Goal: Task Accomplishment & Management: Use online tool/utility

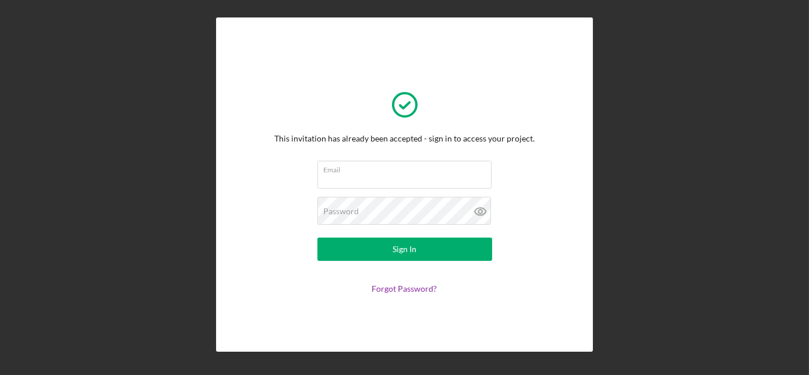
type input "[EMAIL_ADDRESS][DOMAIN_NAME]"
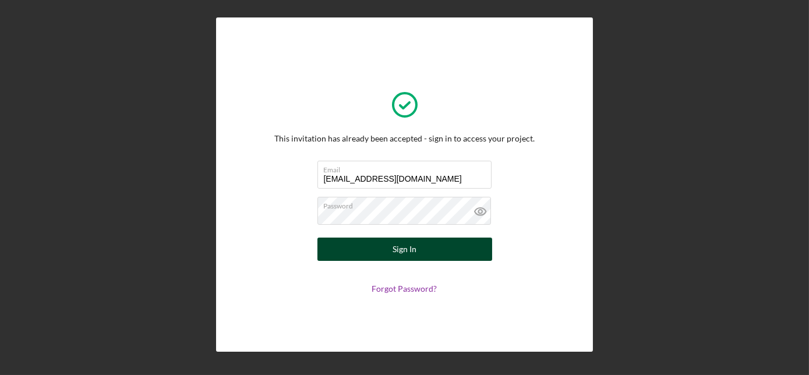
click at [396, 251] on div "Sign In" at bounding box center [405, 249] width 24 height 23
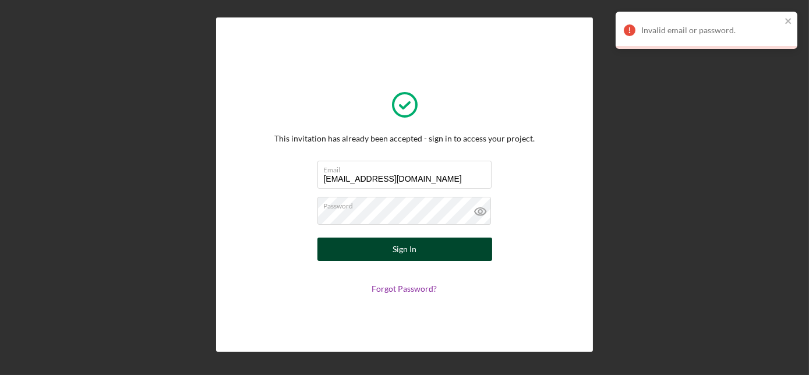
click at [388, 248] on button "Sign In" at bounding box center [405, 249] width 175 height 23
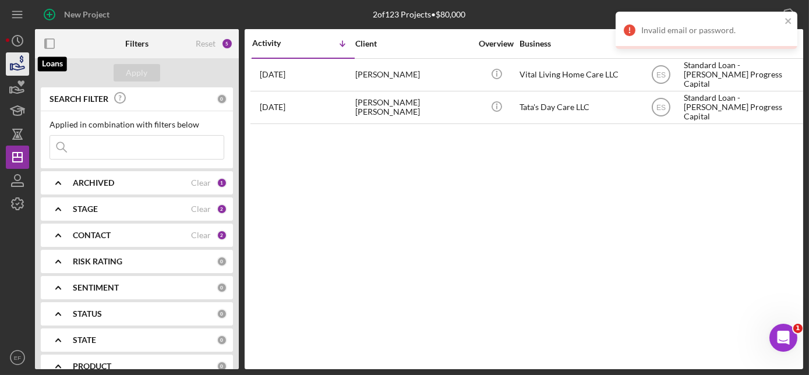
click at [20, 62] on icon "button" at bounding box center [17, 64] width 29 height 29
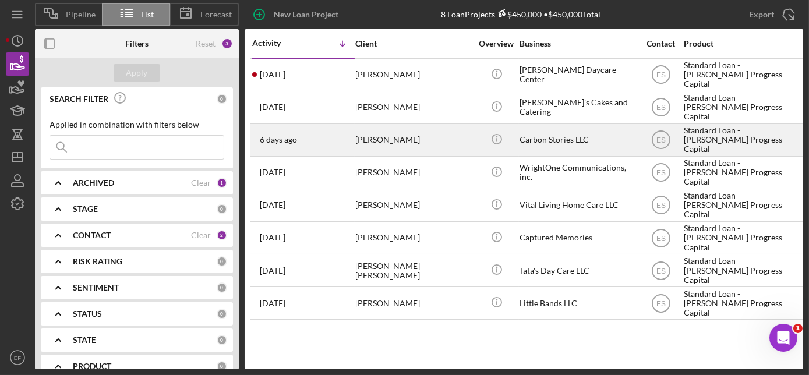
click at [374, 143] on div "[PERSON_NAME]" at bounding box center [413, 140] width 117 height 31
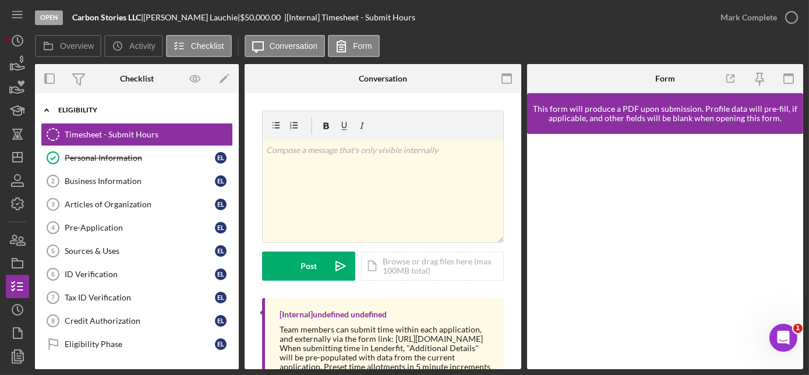
click at [96, 102] on div "Icon/Expander Eligibility 1 / 10" at bounding box center [137, 110] width 204 height 24
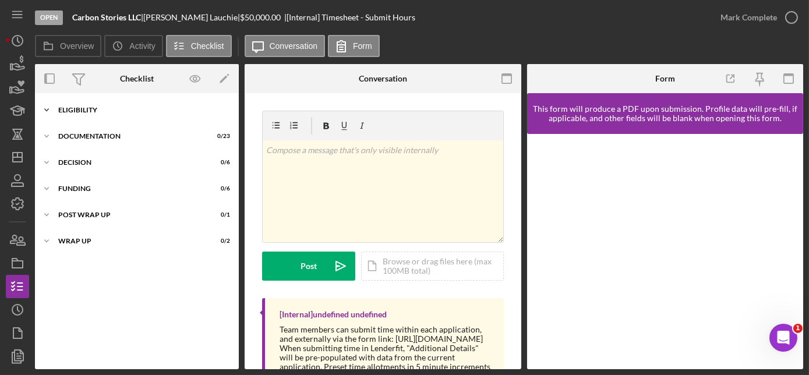
click at [92, 112] on div "Eligibility" at bounding box center [141, 110] width 166 height 7
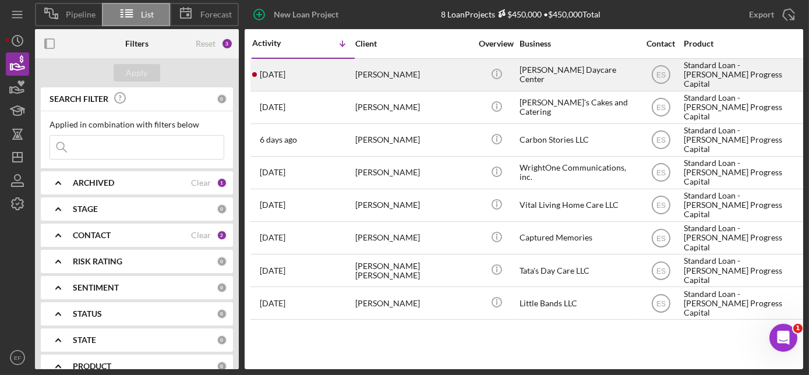
click at [286, 78] on time "[DATE]" at bounding box center [273, 74] width 26 height 9
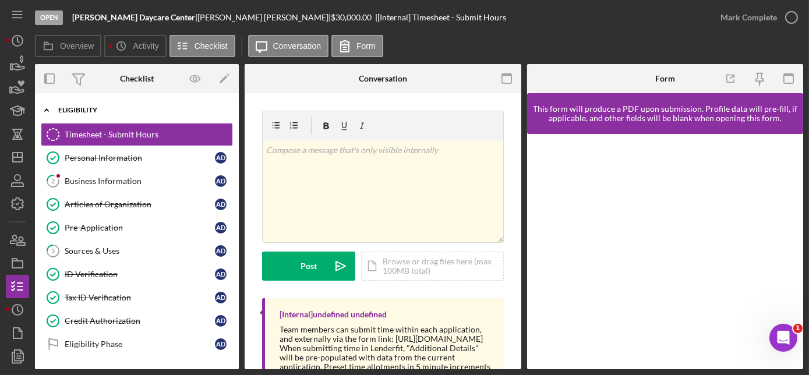
click at [94, 112] on div "Eligibility" at bounding box center [141, 110] width 166 height 7
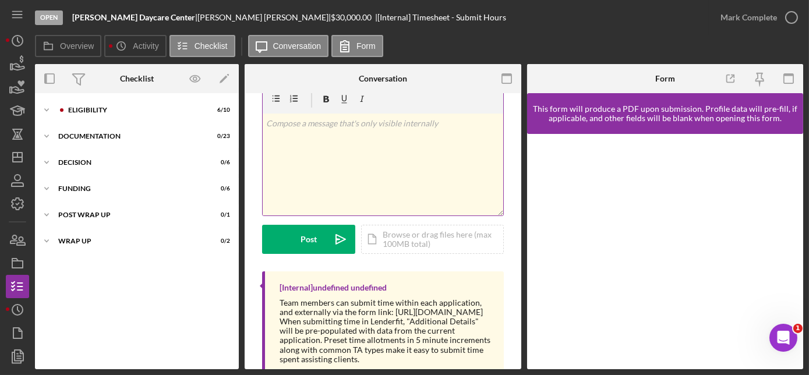
scroll to position [68, 0]
